Goal: Find contact information: Find contact information

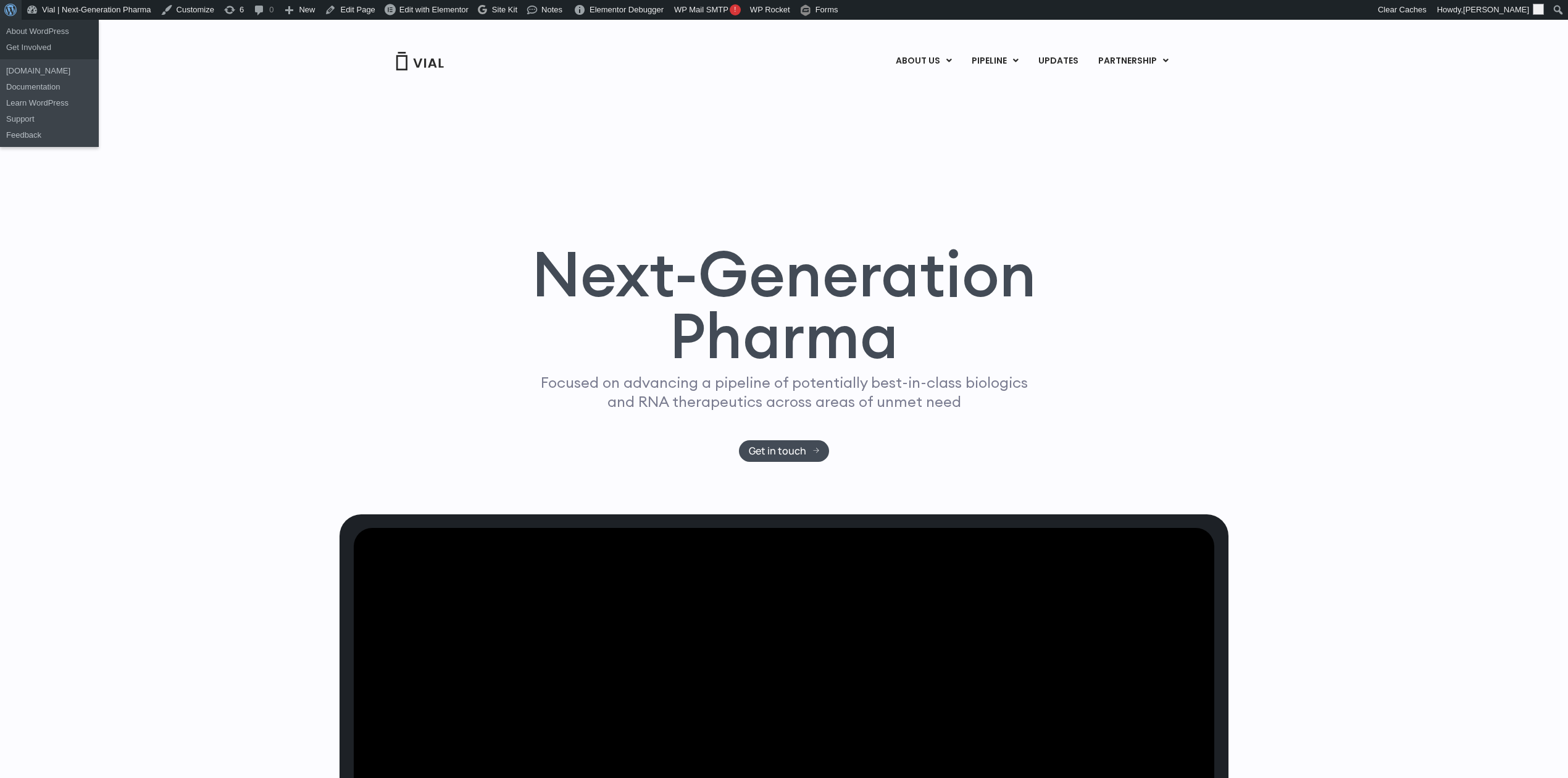
click at [12, 5] on span "Toolbar" at bounding box center [10, 9] width 10 height 17
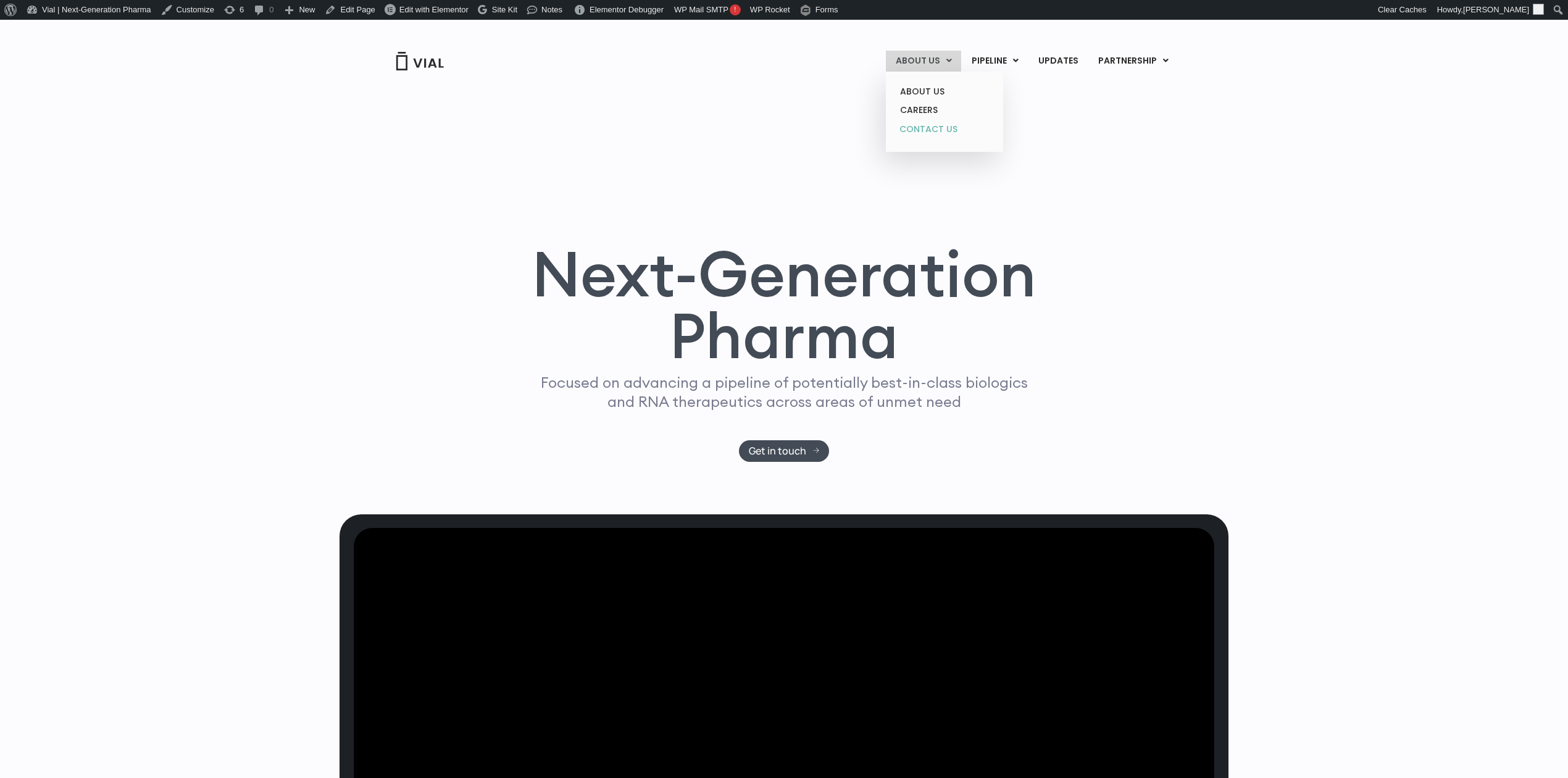
click at [937, 131] on link "CONTACT US" at bounding box center [944, 130] width 108 height 20
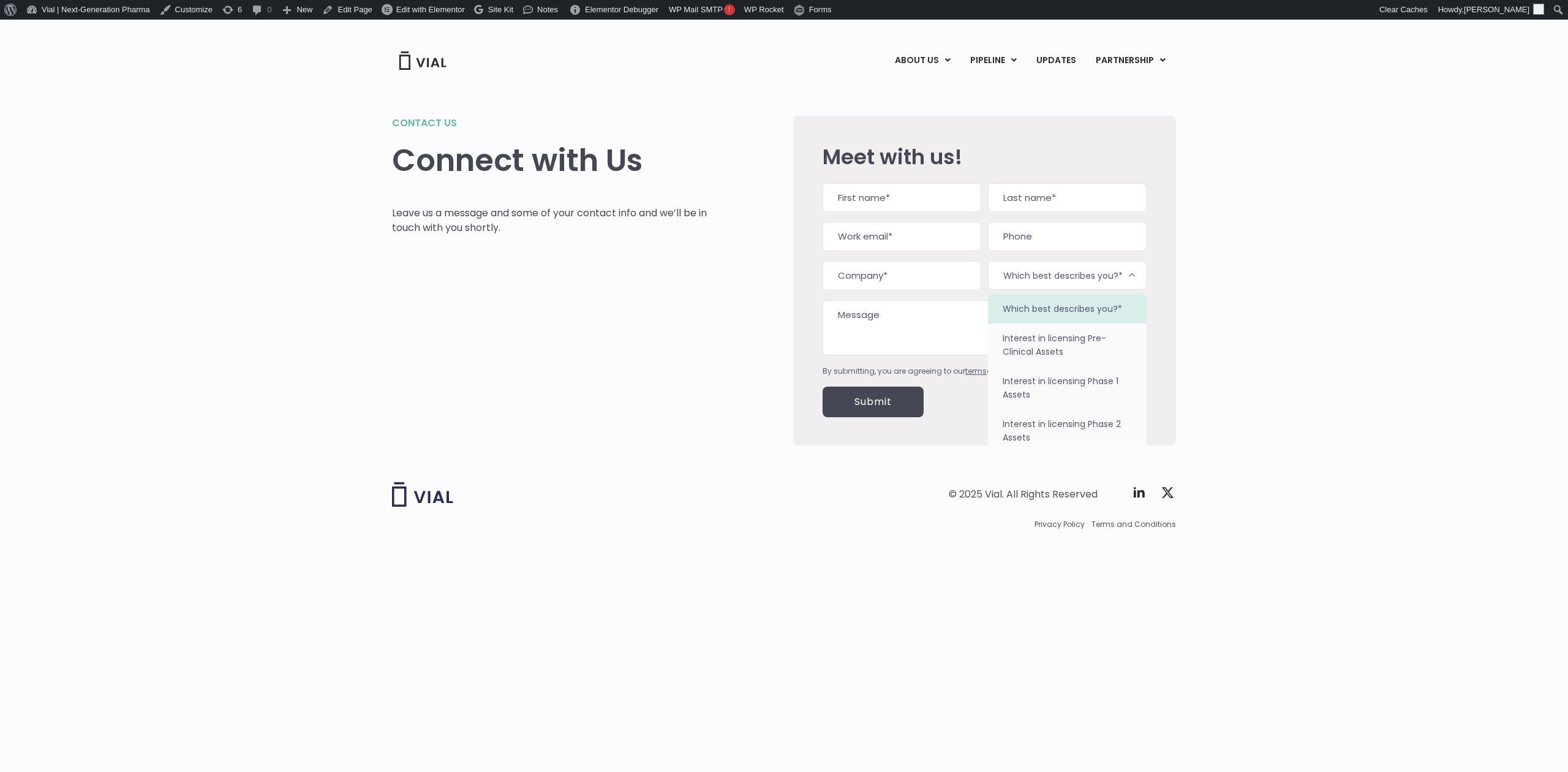
click at [1068, 276] on span "Which best describes you?*" at bounding box center [1067, 275] width 159 height 29
click at [1215, 324] on div "Contact us Connect with Us Leave us a message and some of your contact info and…" at bounding box center [784, 266] width 1568 height 389
click at [1109, 273] on span "Which best describes you?*" at bounding box center [1067, 275] width 159 height 29
click at [1147, 356] on div "Meet with us! Name (Required) First Last Work email (Required) Phone Company (R…" at bounding box center [984, 281] width 382 height 329
click at [1046, 285] on span "Which best describes you?*" at bounding box center [1067, 275] width 159 height 29
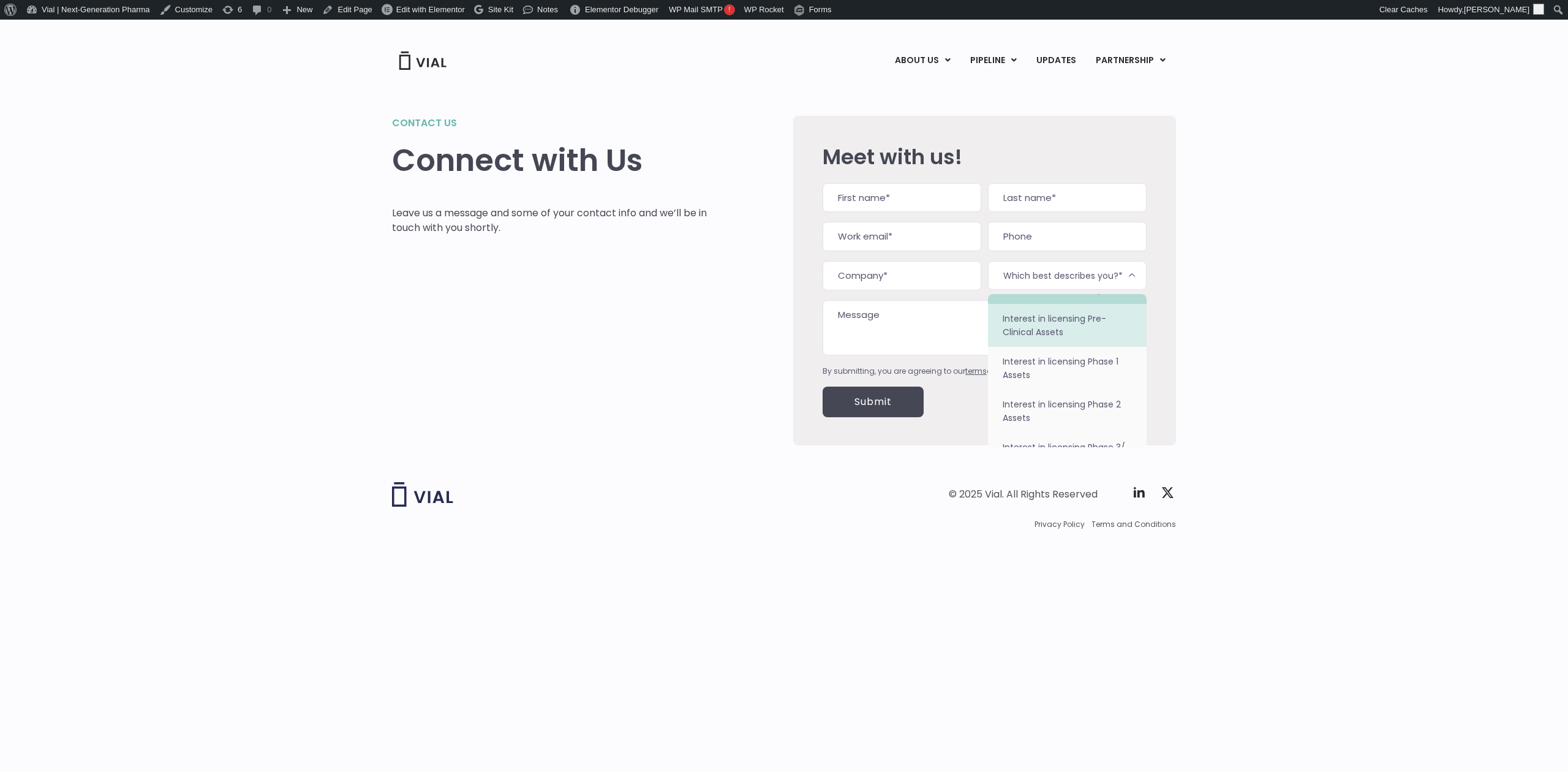
scroll to position [21, 0]
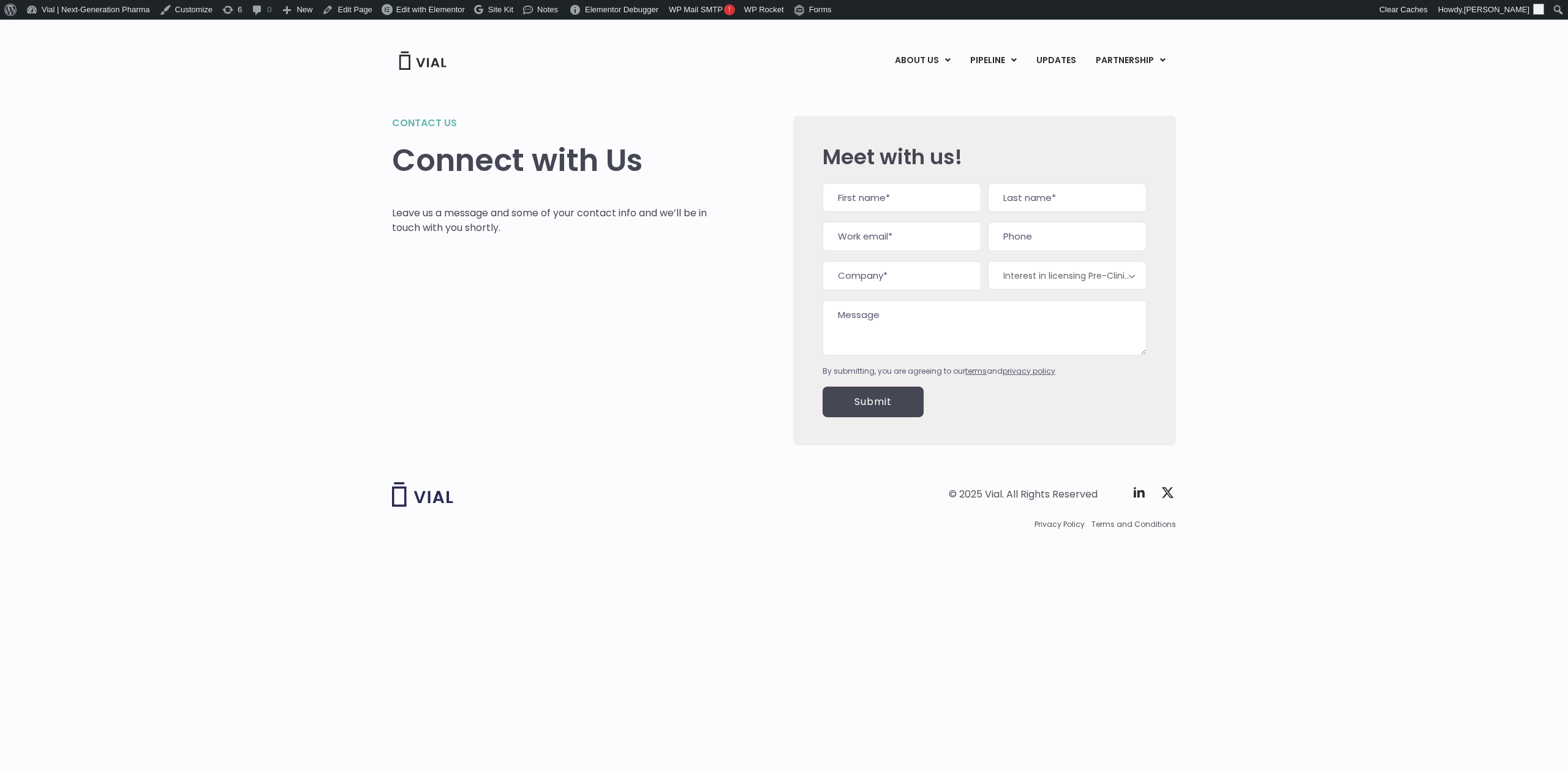
select select "Interest in licensing Pre-Clinical Assets"
click at [1068, 276] on span "Interest in licensing Pre-Clinical Assets" at bounding box center [1067, 275] width 159 height 29
click at [1378, 378] on div "Contact us Connect with Us Leave us a message and some of your contact info and…" at bounding box center [784, 266] width 1568 height 389
